Goal: Transaction & Acquisition: Purchase product/service

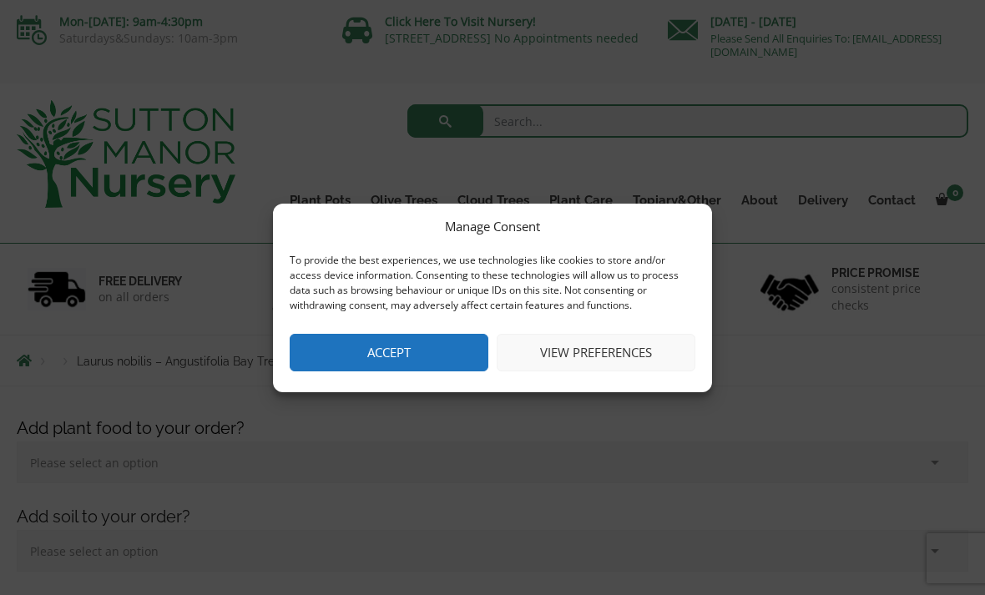
click at [395, 345] on button "Accept" at bounding box center [389, 353] width 199 height 38
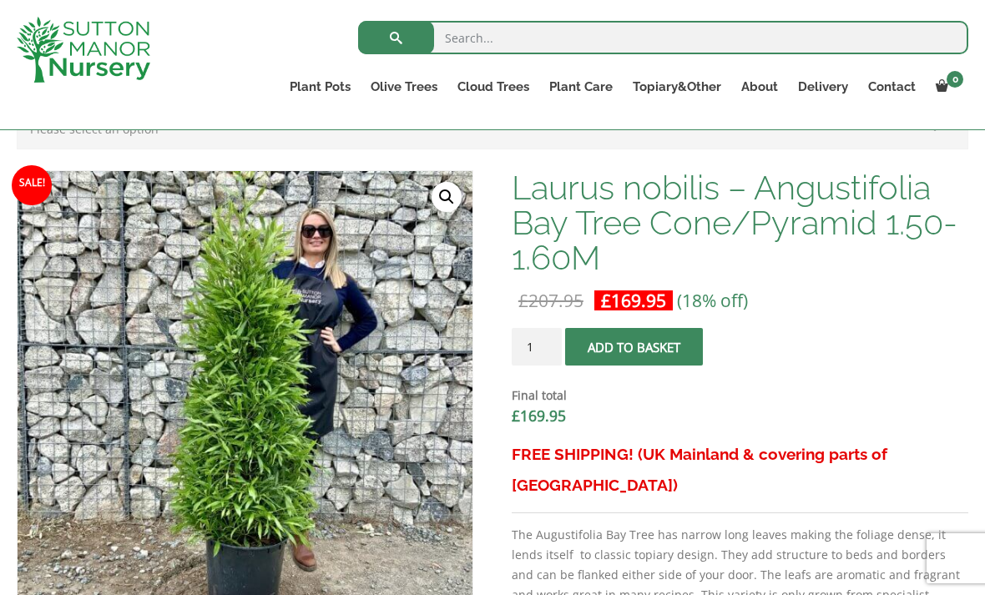
scroll to position [478, 0]
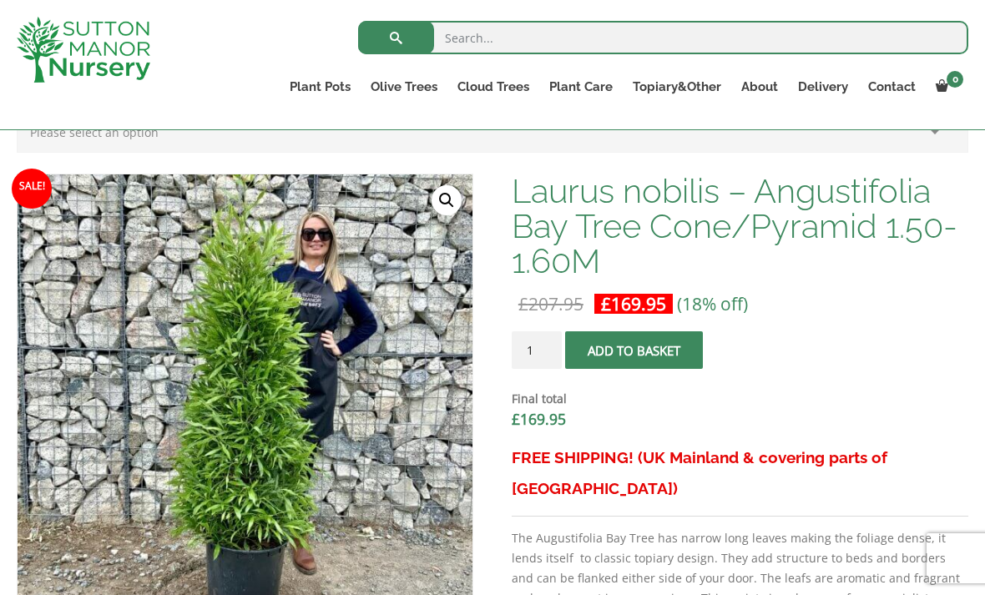
click at [634, 351] on span "submit" at bounding box center [634, 351] width 0 height 0
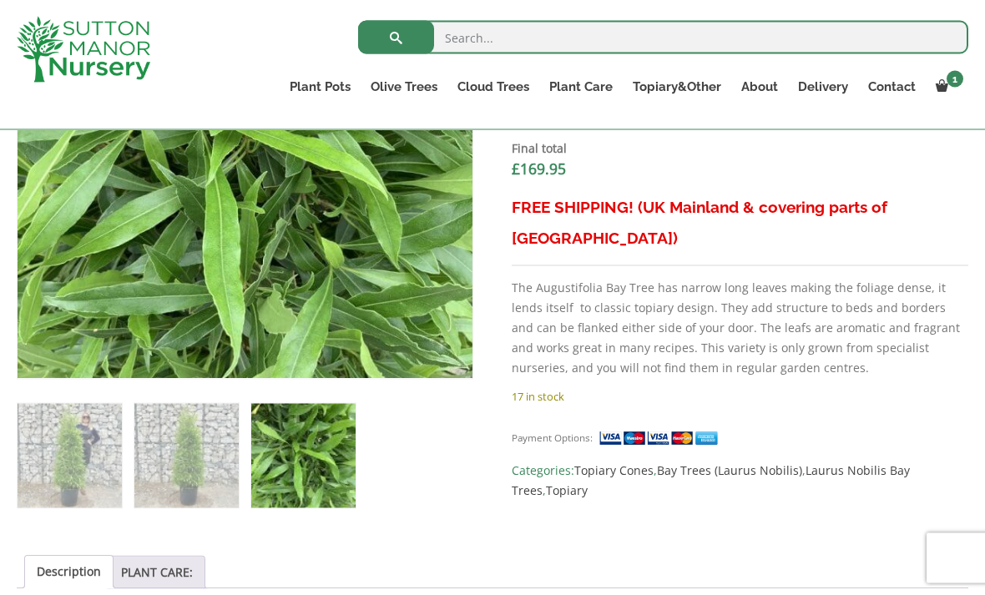
scroll to position [828, 0]
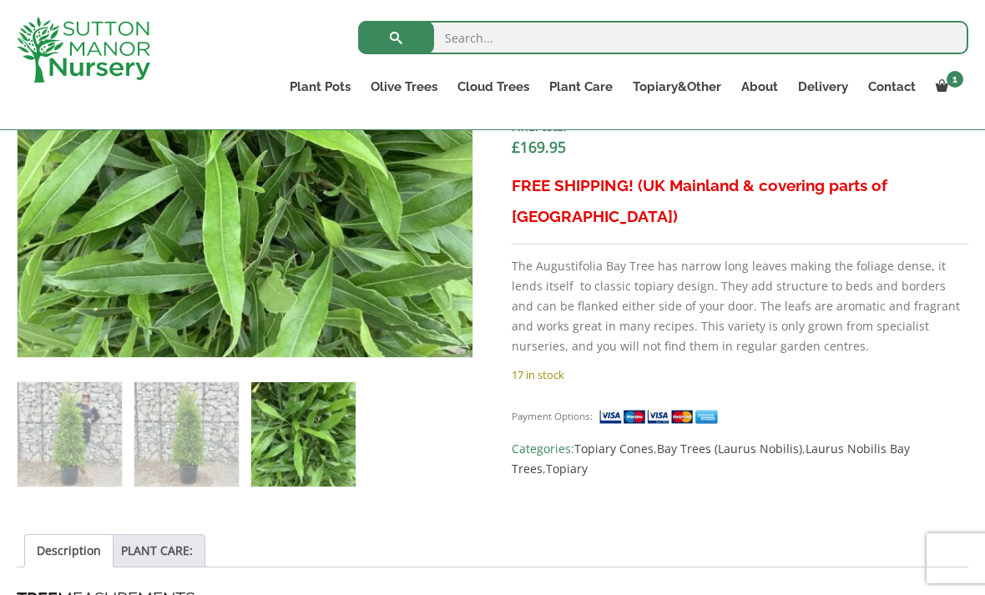
click at [650, 408] on img at bounding box center [661, 417] width 125 height 18
click at [669, 408] on img at bounding box center [661, 417] width 125 height 18
click at [647, 408] on img at bounding box center [661, 417] width 125 height 18
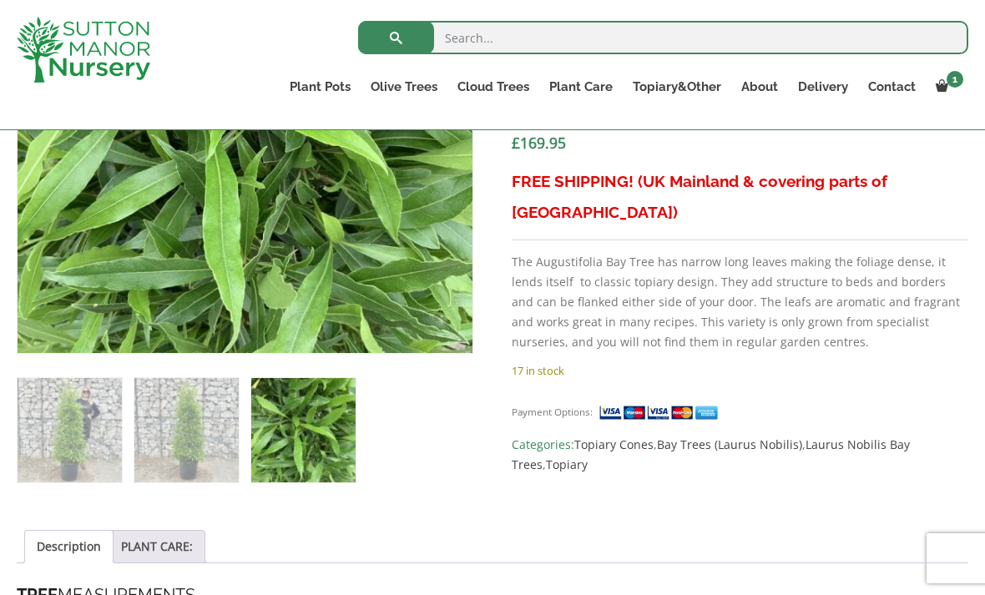
click at [0, 0] on span at bounding box center [0, 0] width 0 height 0
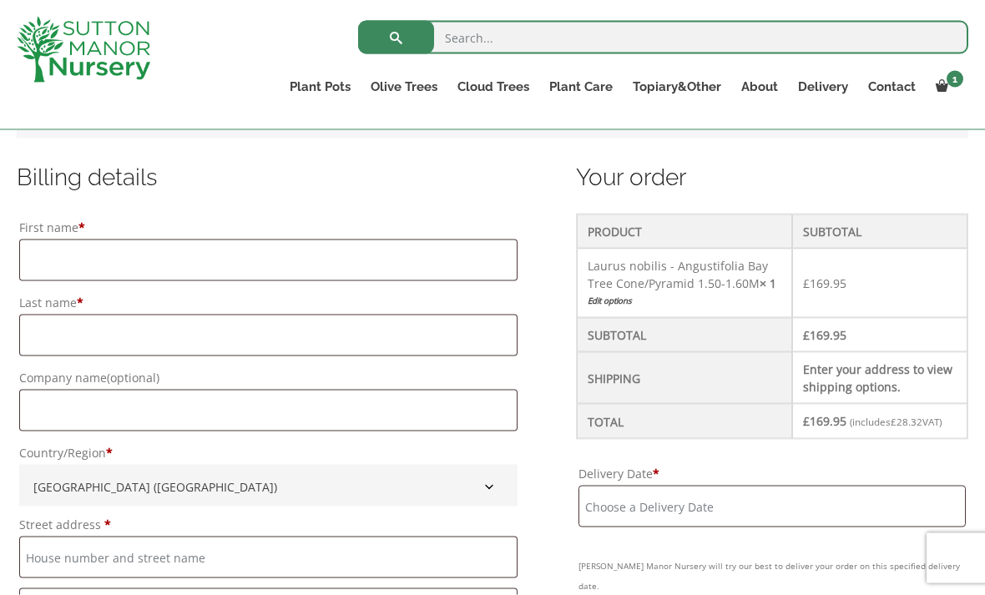
scroll to position [403, 0]
